Goal: Information Seeking & Learning: Find specific fact

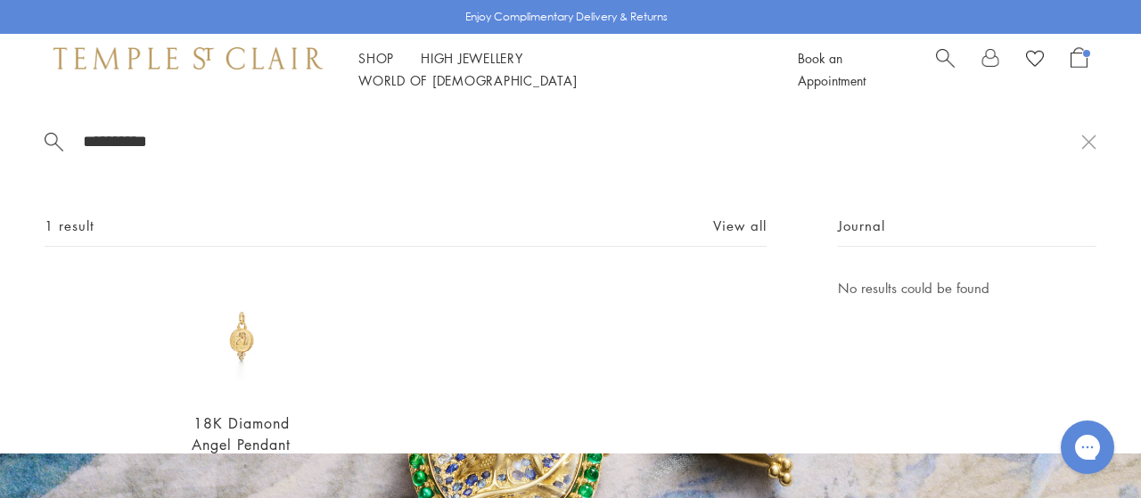
type input "**********"
click at [246, 331] on img at bounding box center [241, 336] width 119 height 119
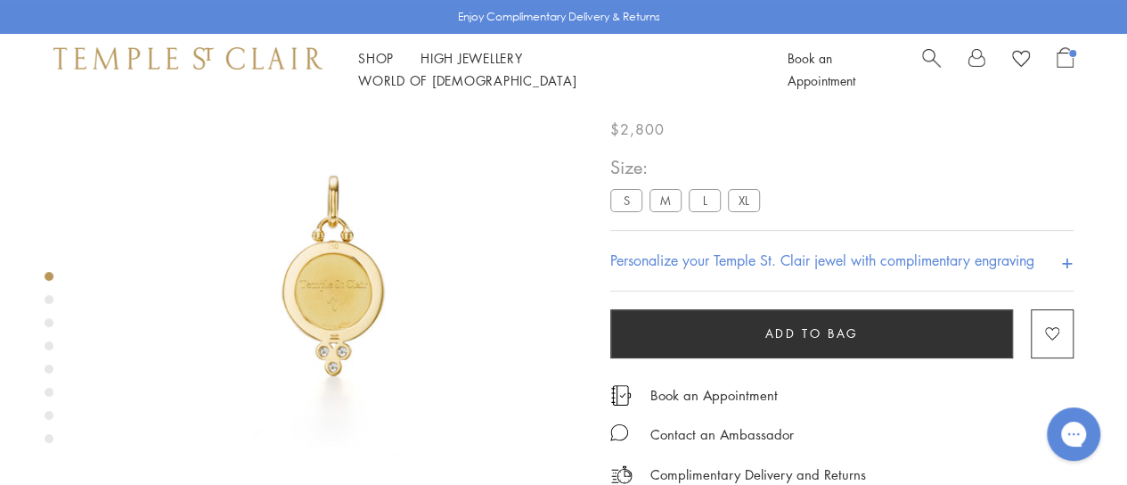
scroll to position [105, 0]
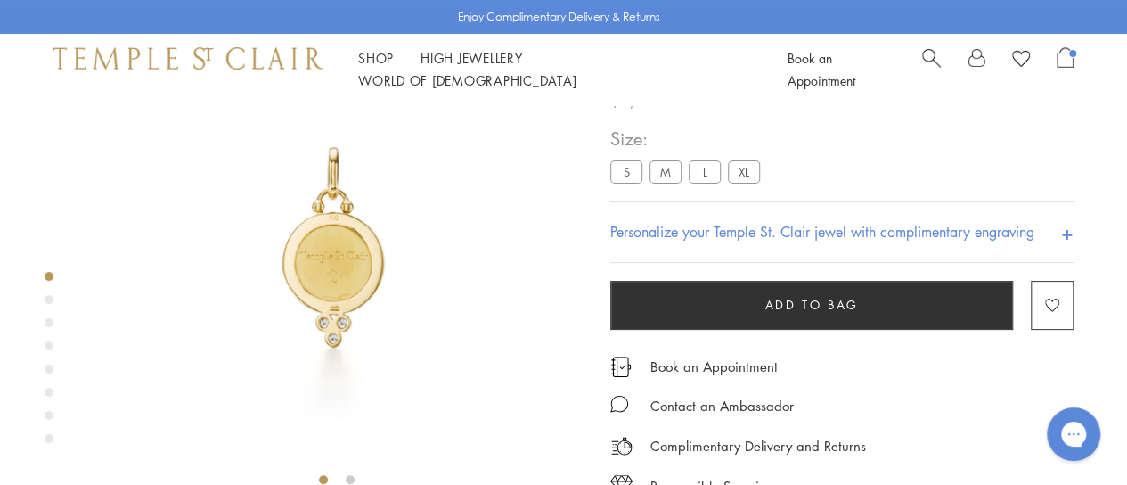
click at [709, 167] on label "L" at bounding box center [705, 171] width 32 height 22
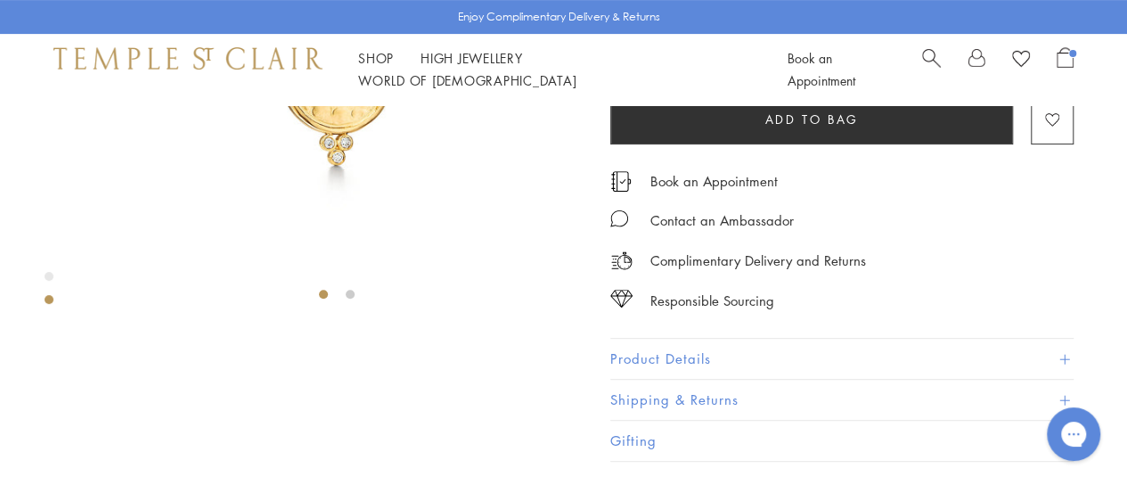
scroll to position [408, 0]
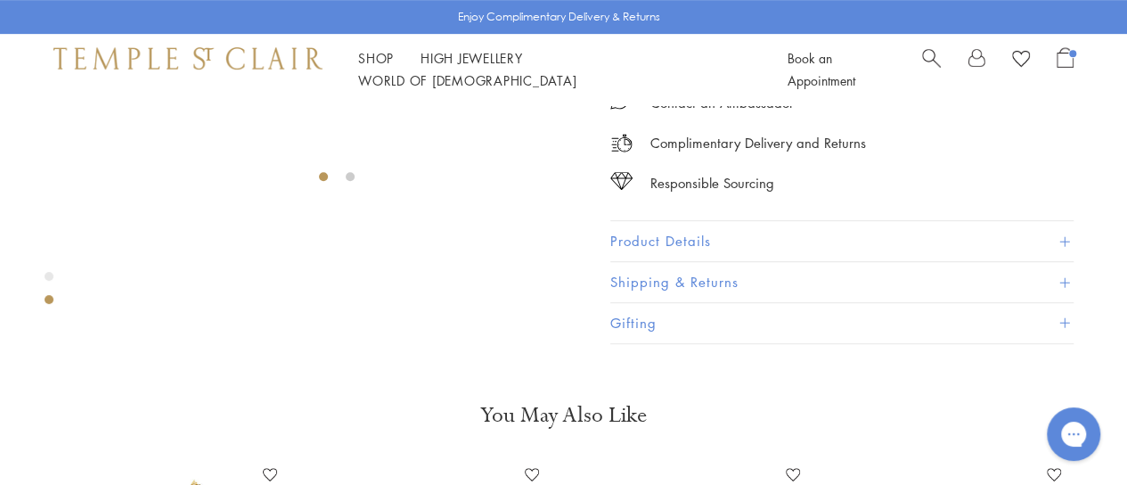
click at [675, 261] on button "Product Details" at bounding box center [841, 241] width 463 height 40
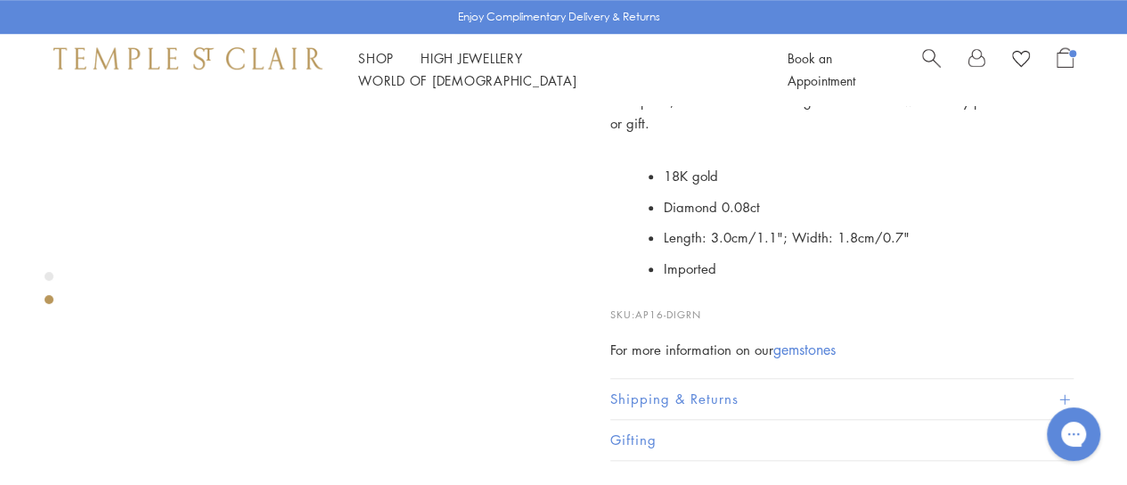
scroll to position [675, 0]
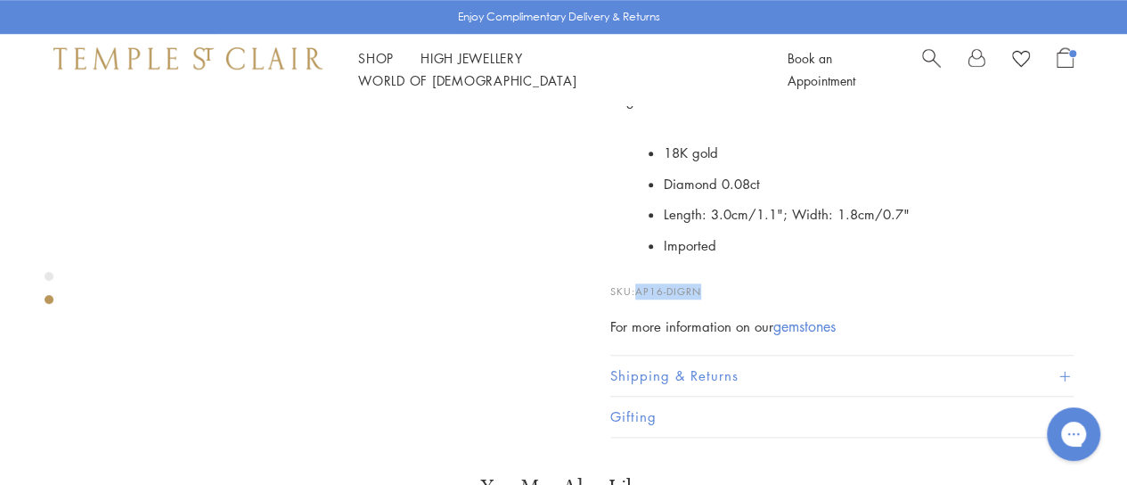
drag, startPoint x: 713, startPoint y: 270, endPoint x: 641, endPoint y: 275, distance: 72.4
click at [641, 275] on p "SKU: AP16-DIGRN" at bounding box center [841, 283] width 463 height 34
copy span "AP16-DIGRN"
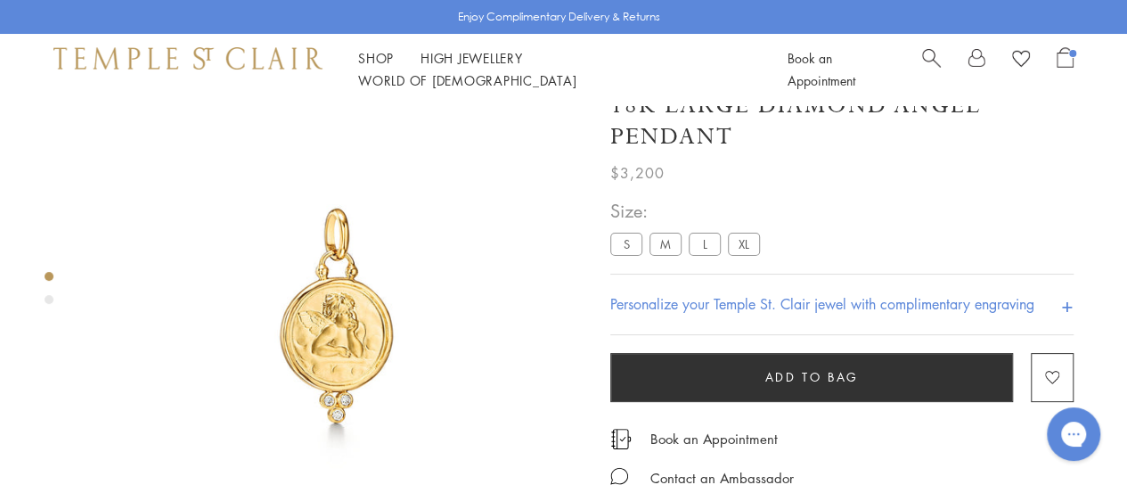
scroll to position [0, 0]
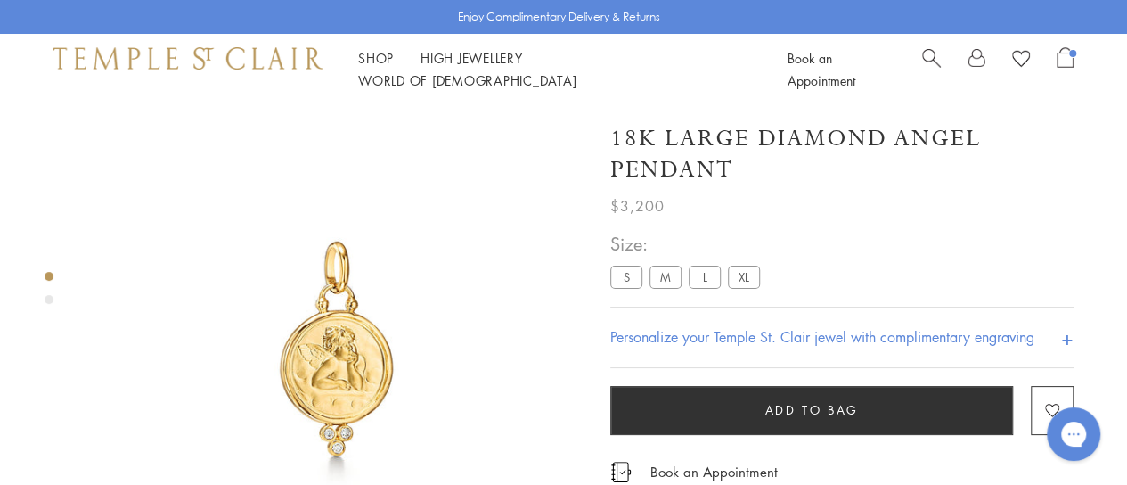
click at [748, 285] on label "XL" at bounding box center [744, 277] width 32 height 22
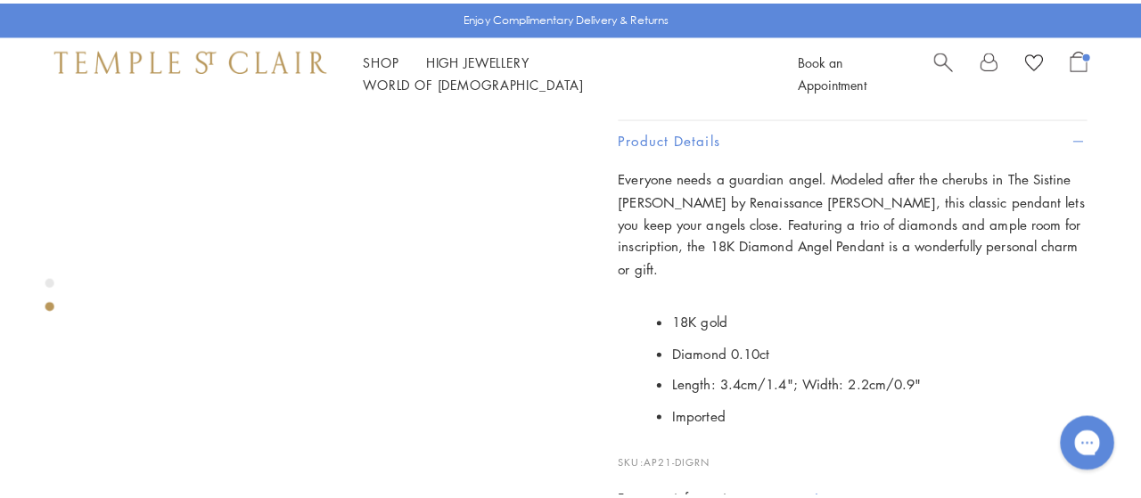
scroll to position [544, 0]
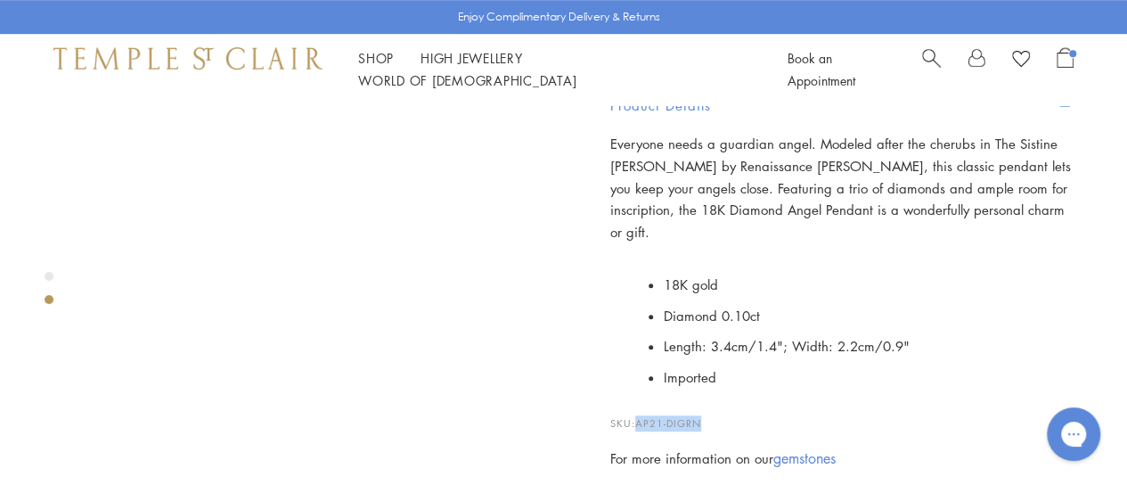
drag, startPoint x: 716, startPoint y: 401, endPoint x: 638, endPoint y: 405, distance: 77.6
click at [638, 405] on p "SKU: AP21-DIGRN" at bounding box center [841, 414] width 463 height 34
copy span "AP21-DIGRN"
click at [933, 76] on link "Search" at bounding box center [931, 69] width 19 height 45
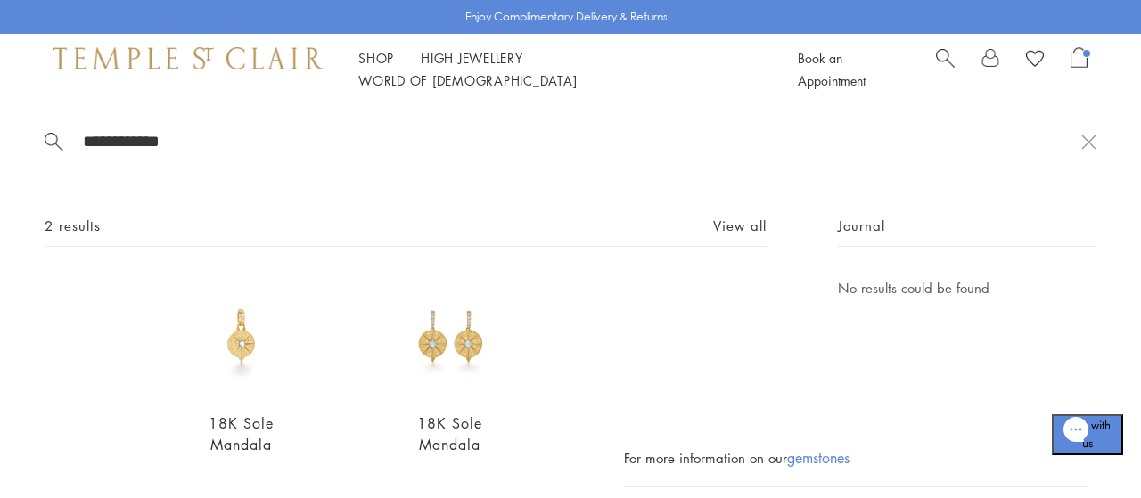
scroll to position [77, 0]
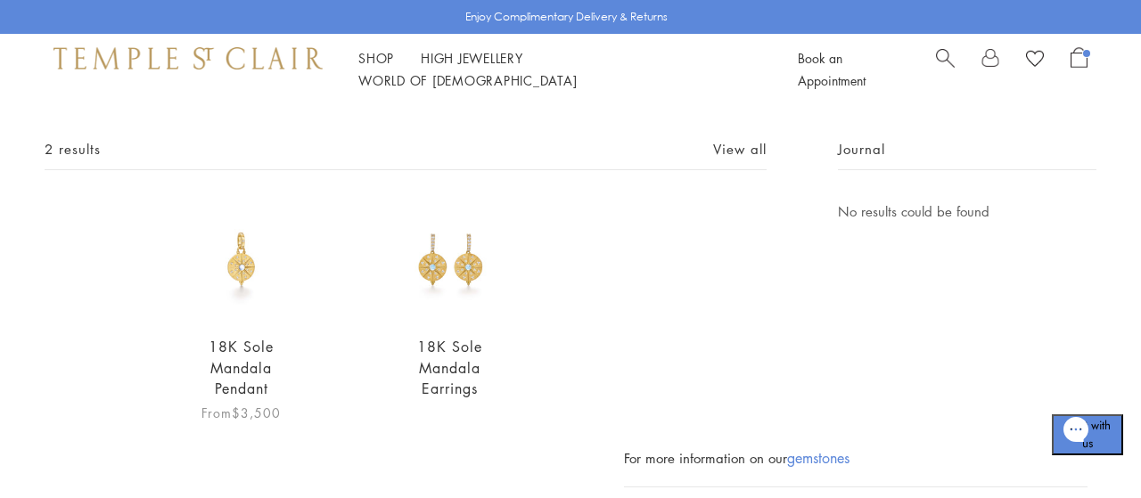
type input "**********"
click at [255, 254] on img at bounding box center [241, 259] width 119 height 119
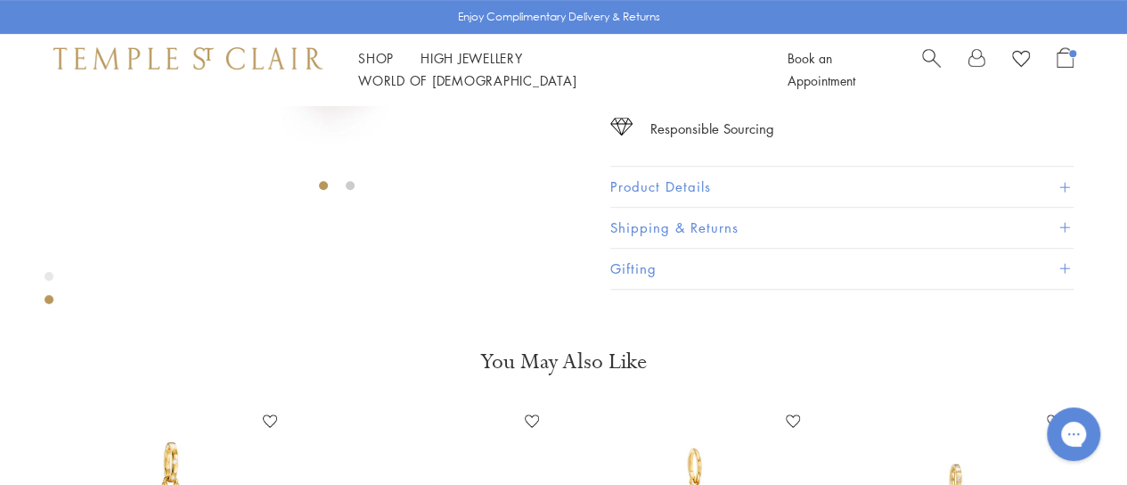
click at [671, 207] on button "Product Details" at bounding box center [841, 187] width 463 height 40
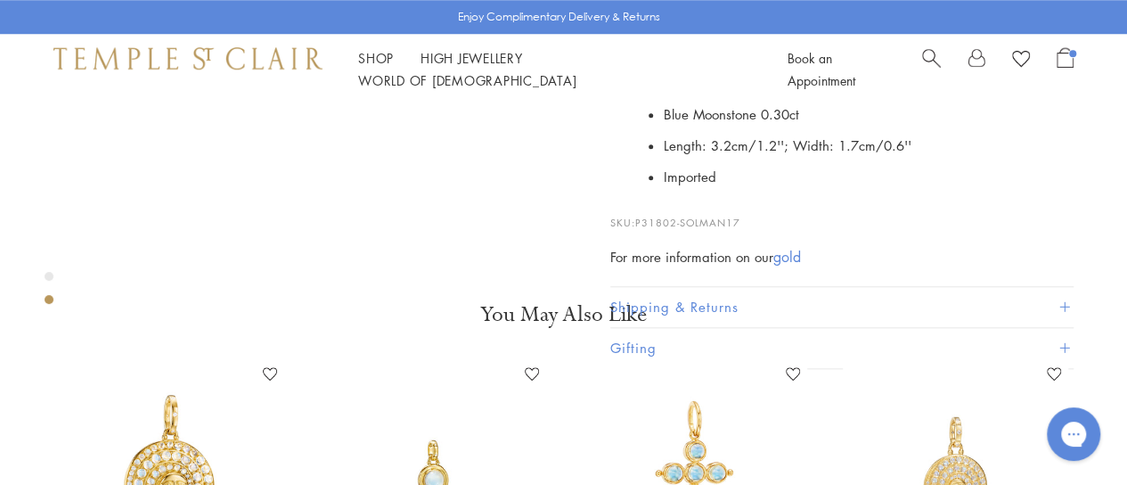
scroll to position [748, 0]
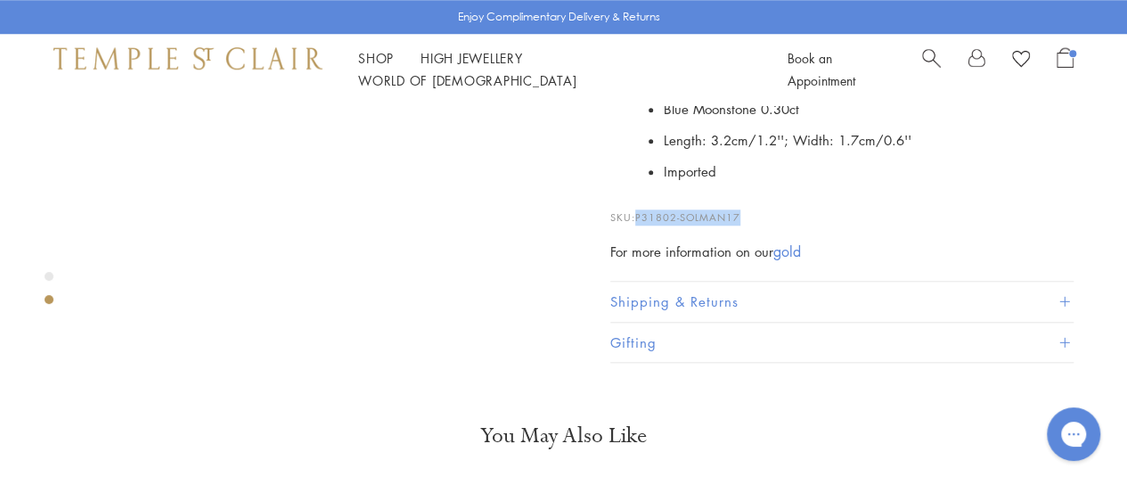
drag, startPoint x: 750, startPoint y: 212, endPoint x: 639, endPoint y: 214, distance: 111.4
click at [639, 214] on p "SKU: P31802-SOLMAN17" at bounding box center [841, 209] width 463 height 34
copy span "P31802-SOLMAN17"
click at [937, 66] on span "Search" at bounding box center [931, 56] width 19 height 19
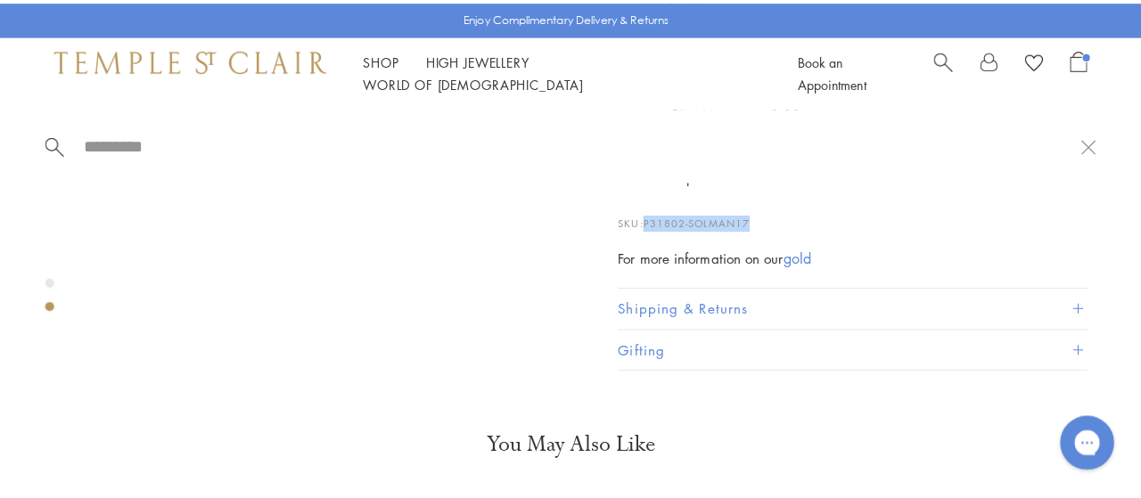
scroll to position [761, 0]
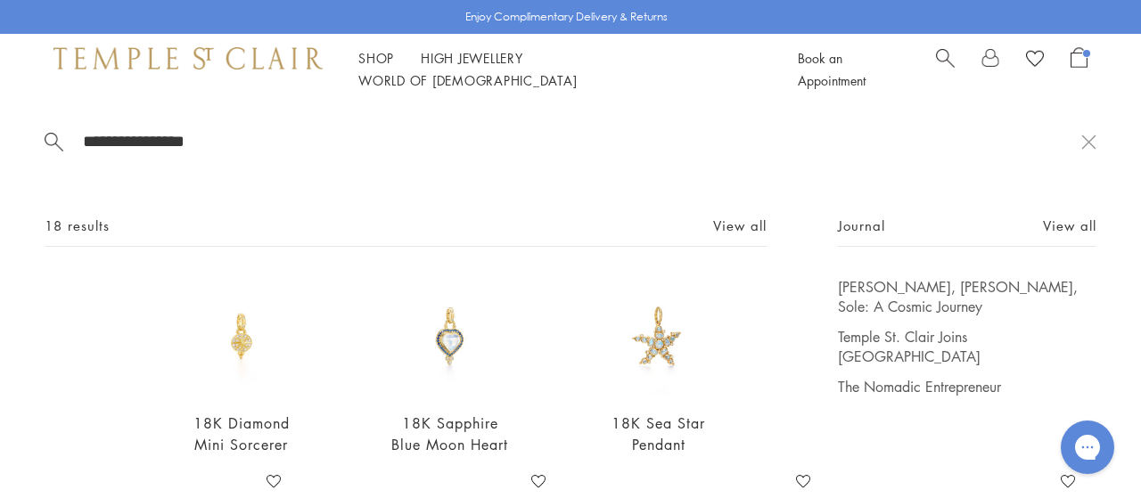
type input "**********"
click at [250, 344] on img at bounding box center [241, 336] width 119 height 119
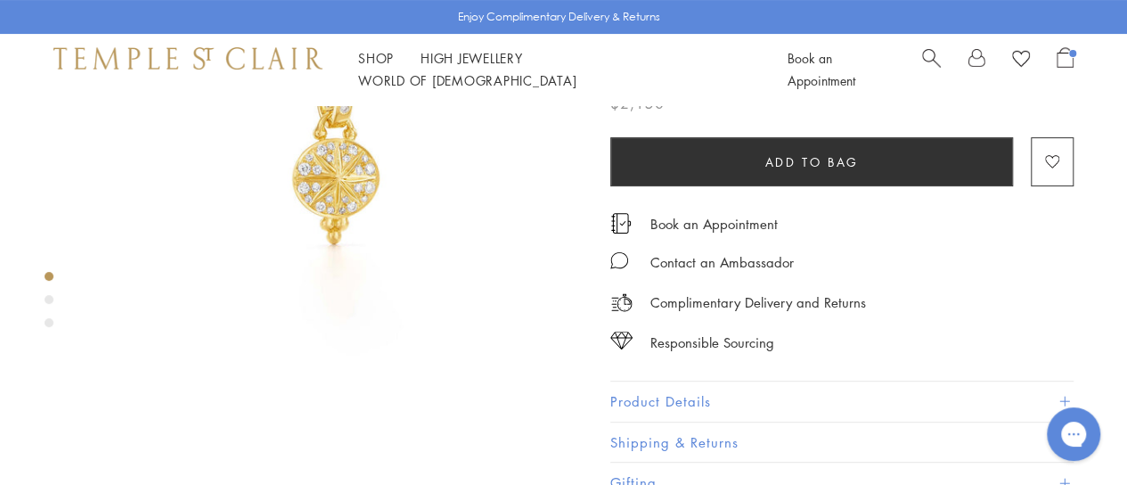
click at [680, 405] on button "Product Details" at bounding box center [841, 401] width 463 height 40
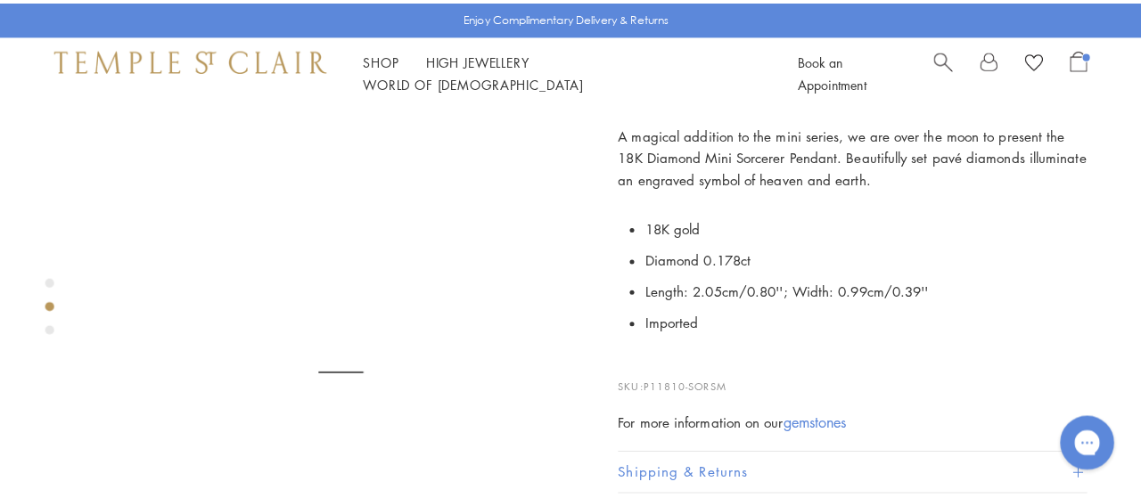
scroll to position [511, 0]
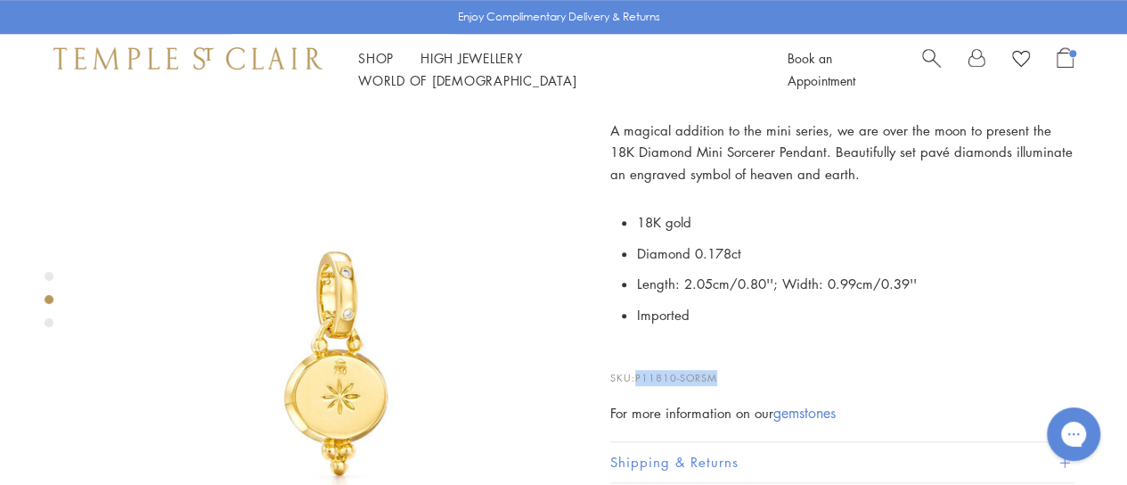
drag, startPoint x: 733, startPoint y: 379, endPoint x: 635, endPoint y: 372, distance: 98.3
click at [635, 372] on p "SKU: P11810-SORSM" at bounding box center [841, 369] width 463 height 34
copy p "P11810-SORSM"
click at [937, 63] on span "Search" at bounding box center [931, 56] width 19 height 19
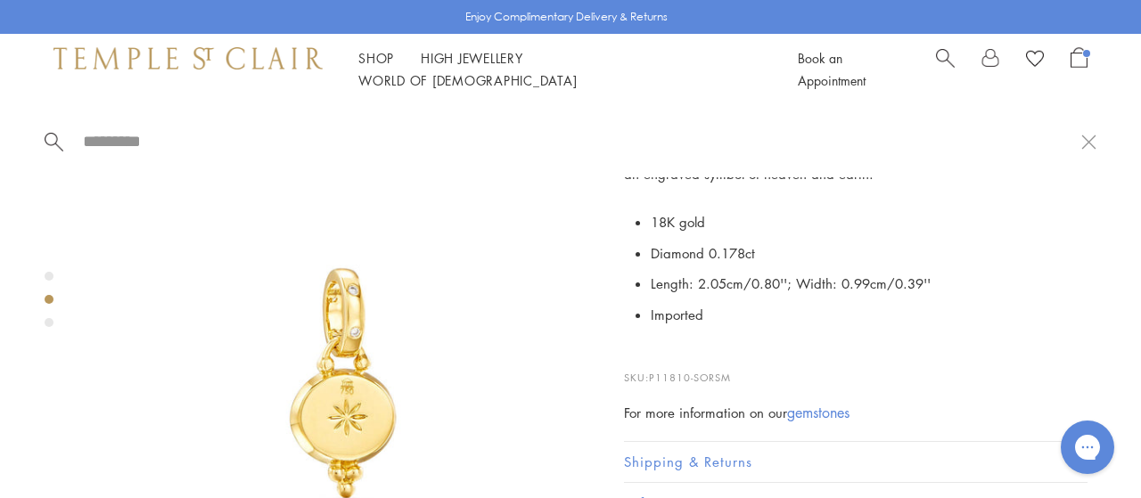
click at [255, 136] on input "search" at bounding box center [581, 141] width 1000 height 20
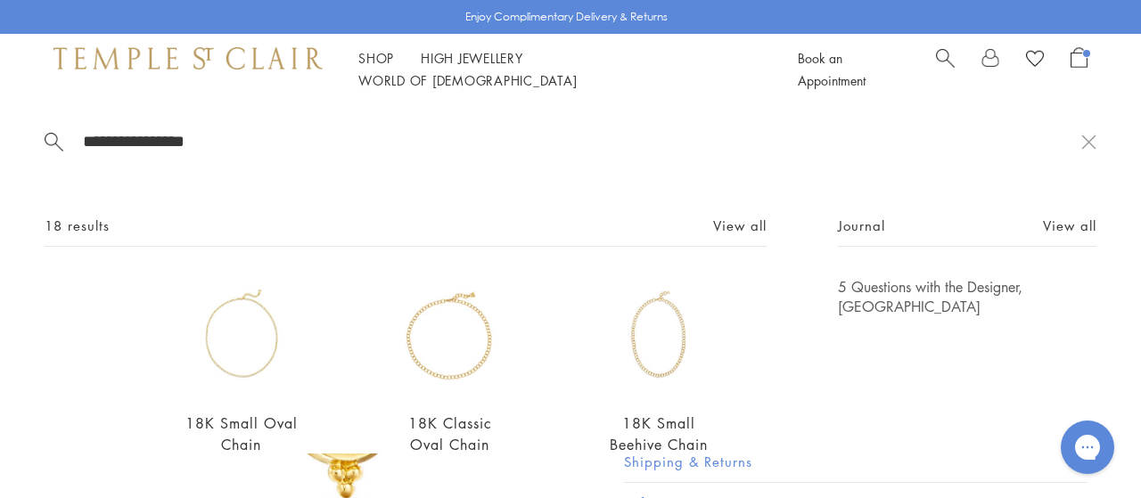
type input "**********"
click at [250, 332] on img at bounding box center [241, 336] width 119 height 119
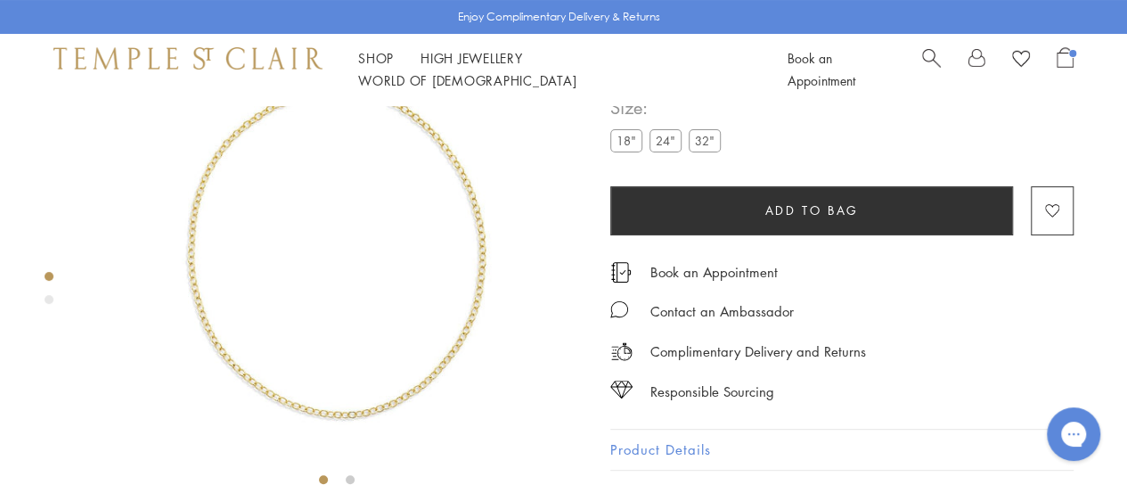
click at [661, 127] on div "Size: 18" 24" 32"" at bounding box center [669, 124] width 118 height 63
click at [665, 142] on label "24"" at bounding box center [666, 140] width 32 height 22
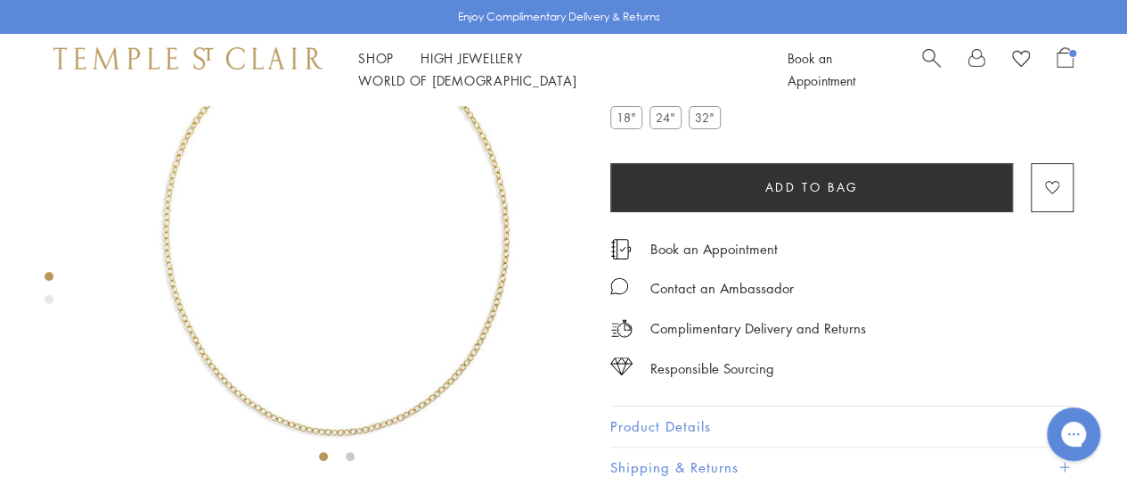
click at [683, 410] on button "Product Details" at bounding box center [841, 426] width 463 height 40
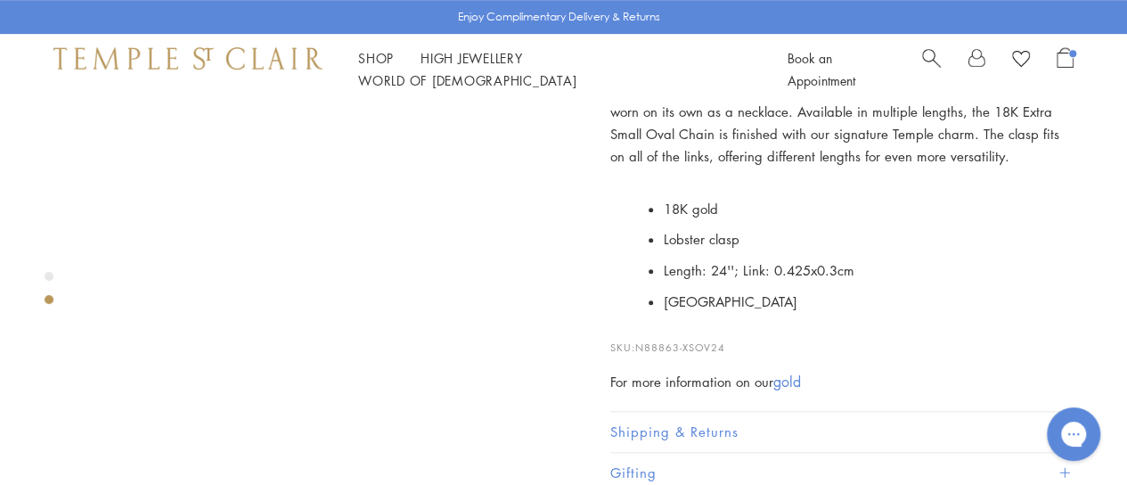
scroll to position [549, 0]
drag, startPoint x: 742, startPoint y: 355, endPoint x: 640, endPoint y: 350, distance: 102.6
click at [640, 350] on p "SKU: N88863-XSOV24" at bounding box center [841, 337] width 463 height 34
copy span "N88863-XSOV24"
